Goal: Task Accomplishment & Management: Use online tool/utility

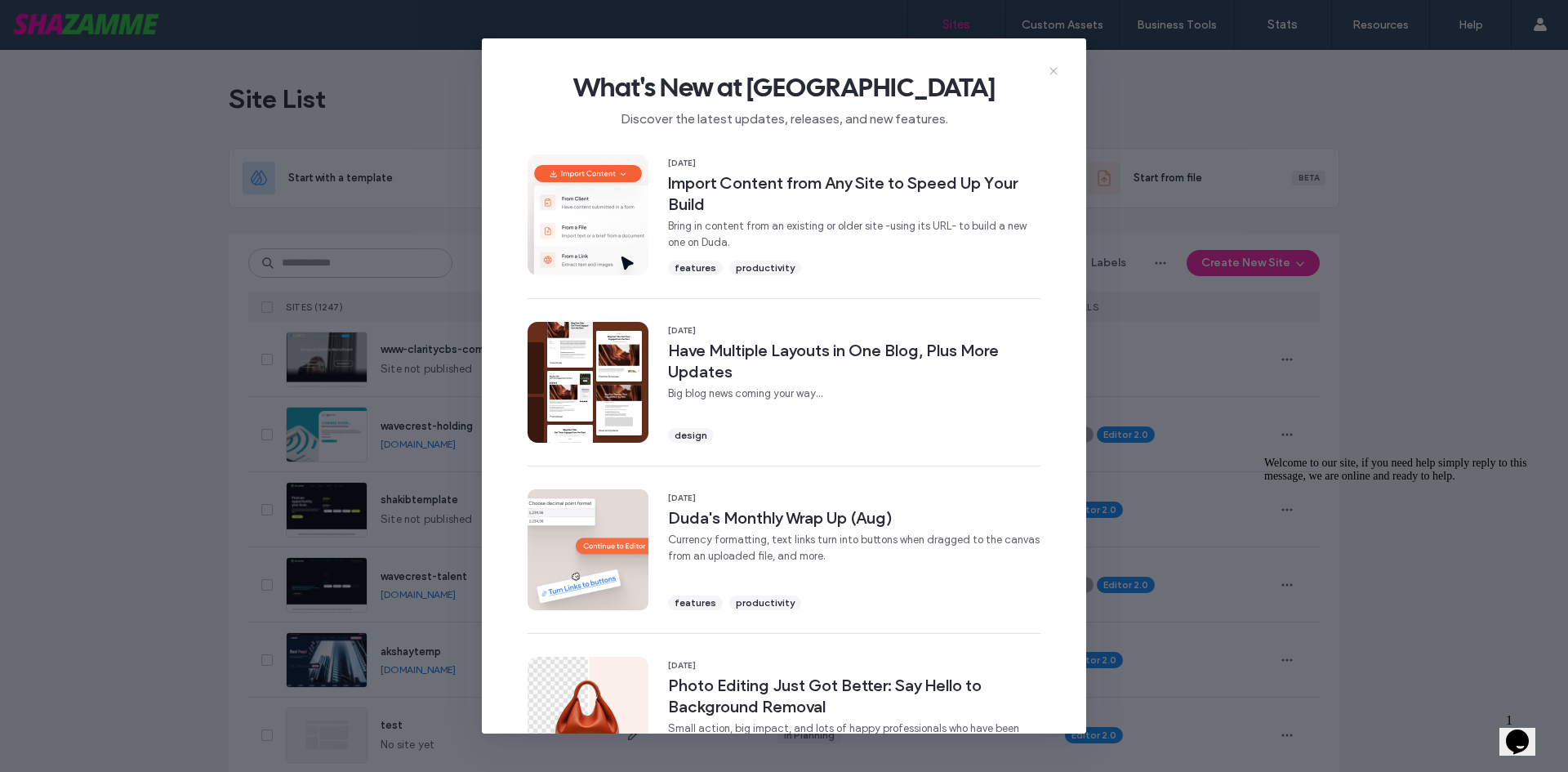
click at [1052, 71] on icon at bounding box center [1053, 71] width 13 height 13
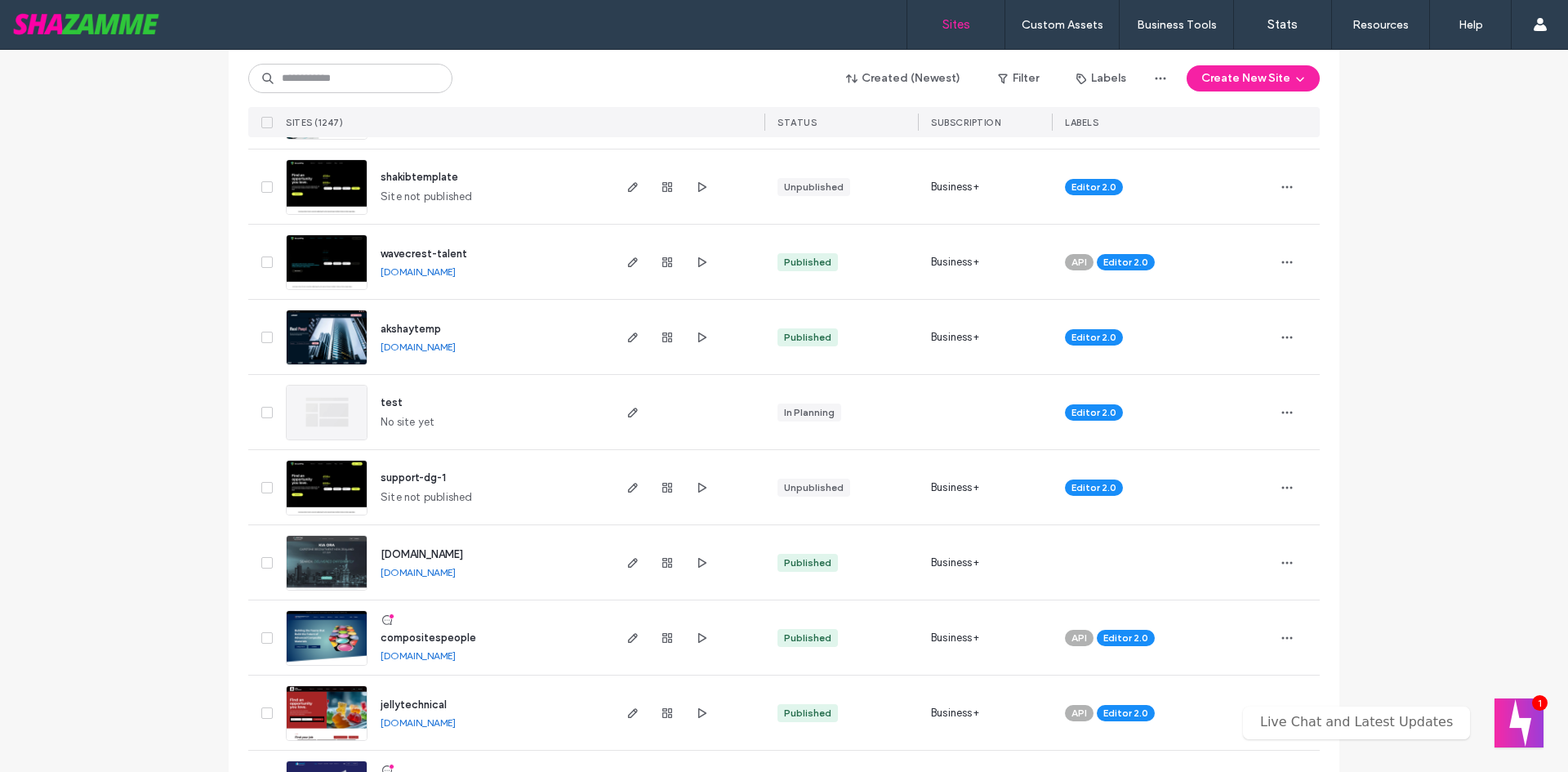
scroll to position [408, 0]
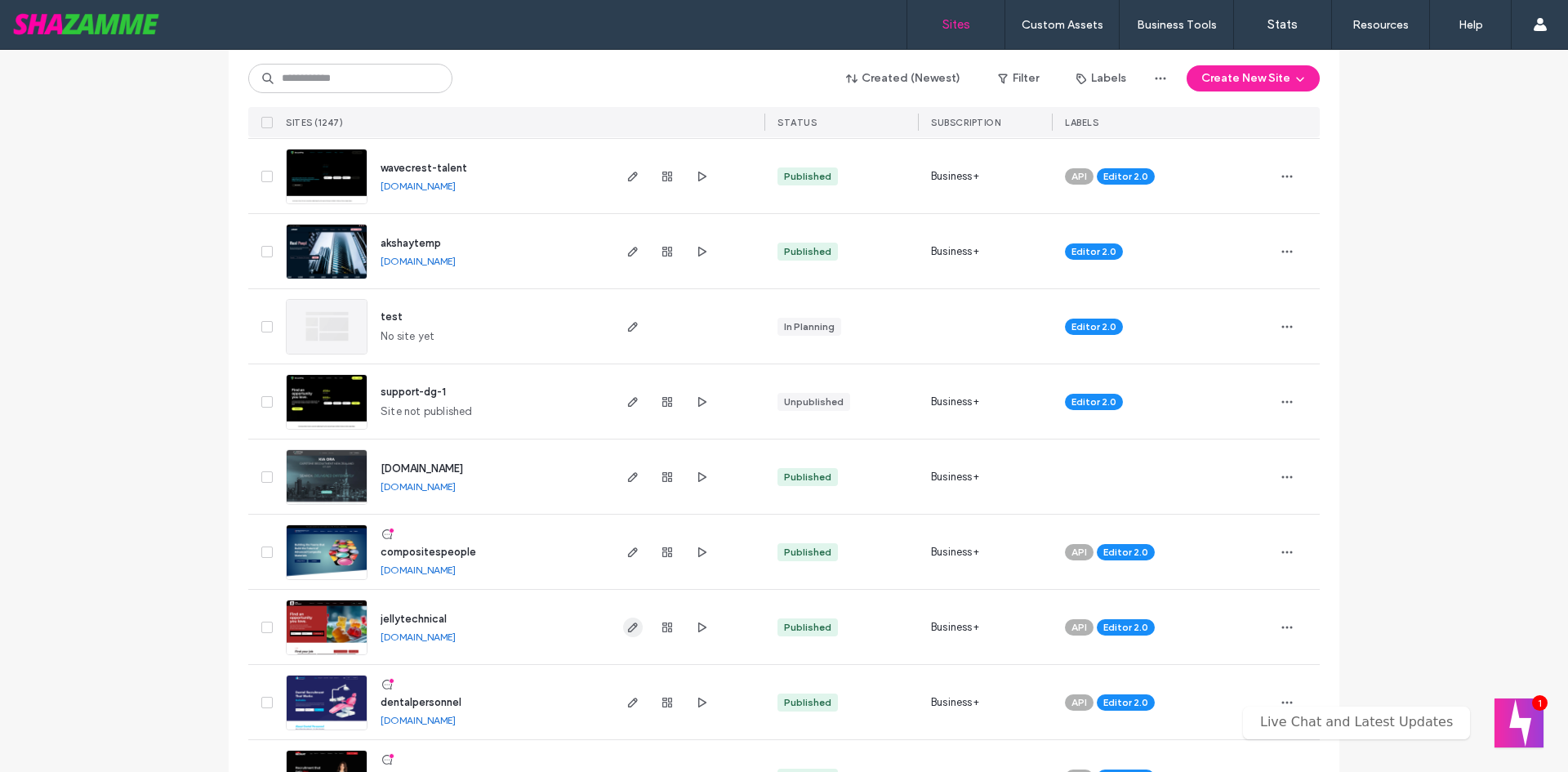
click at [632, 627] on icon "button" at bounding box center [632, 627] width 13 height 13
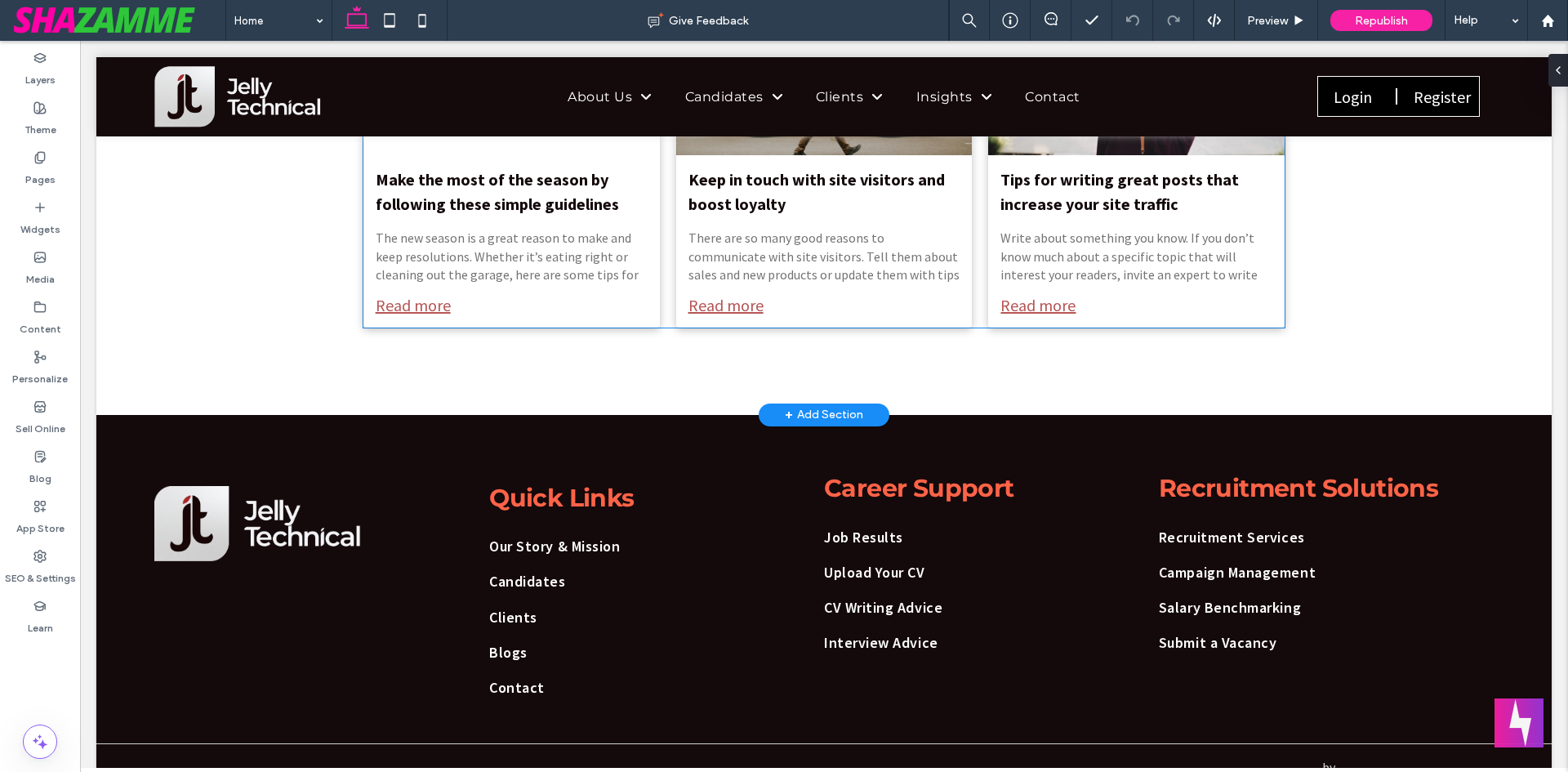
scroll to position [3335, 0]
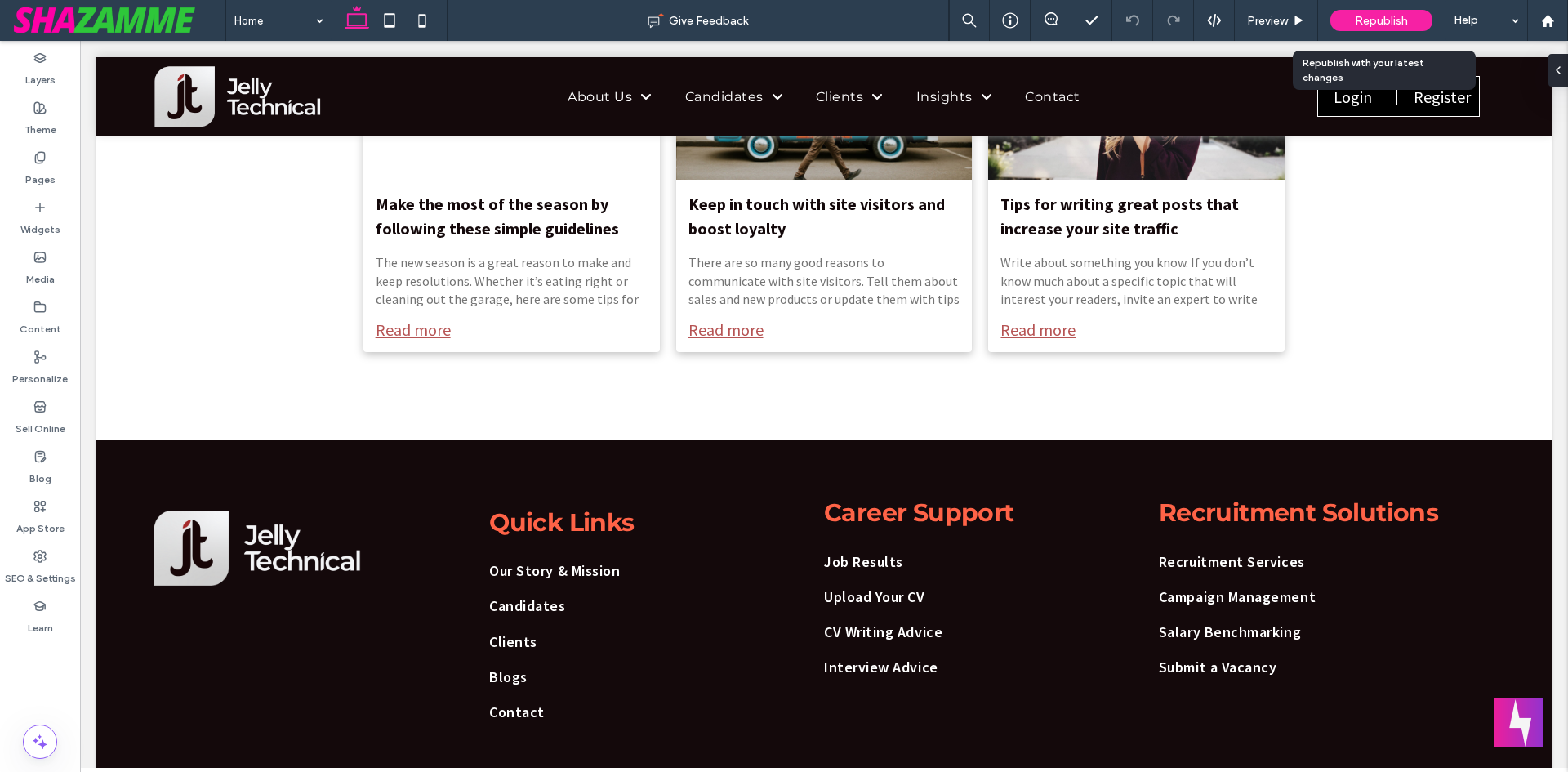
click at [1412, 19] on div "Republish" at bounding box center [1381, 20] width 102 height 21
